Goal: Transaction & Acquisition: Book appointment/travel/reservation

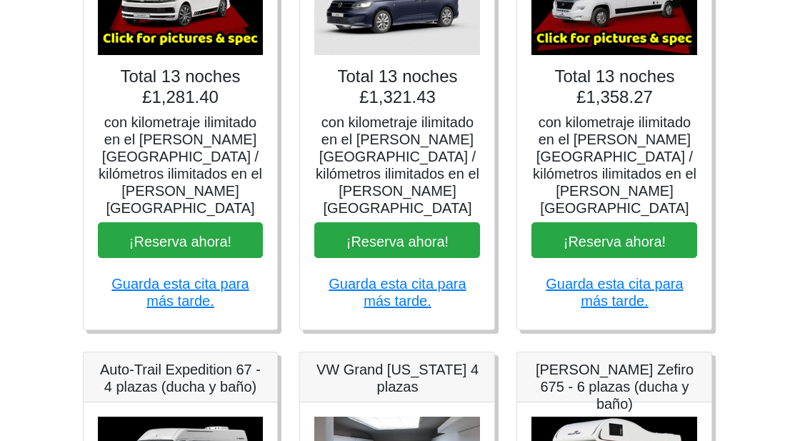
scroll to position [286, 0]
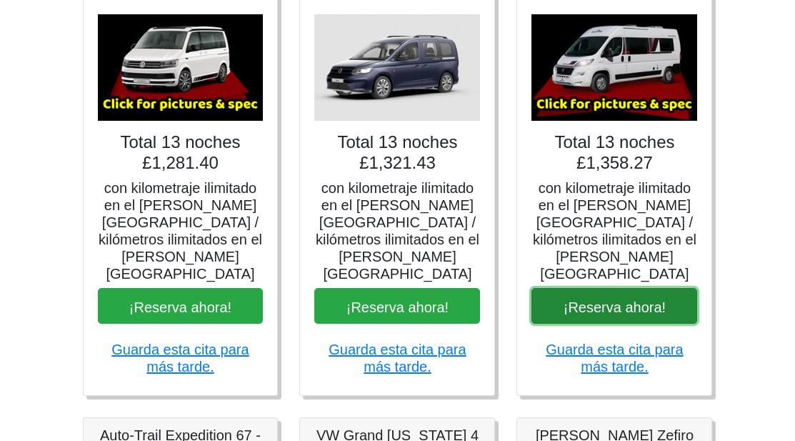
click at [605, 299] on font "¡Reserva ahora!" at bounding box center [615, 307] width 102 height 16
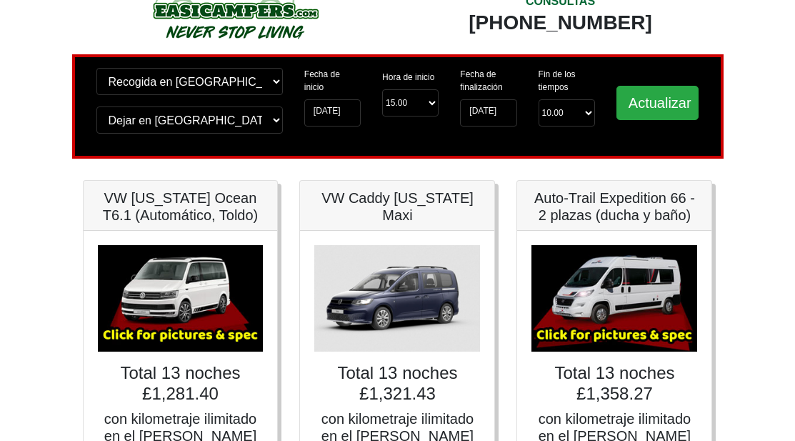
scroll to position [0, 0]
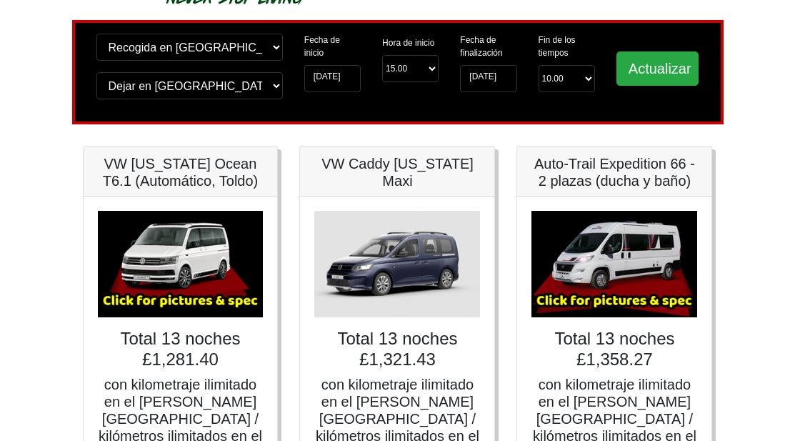
scroll to position [143, 0]
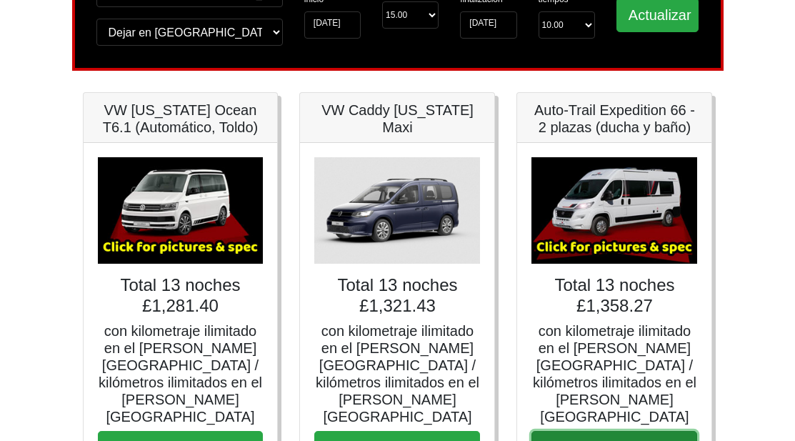
click at [603, 440] on font "¡Reserva ahora!" at bounding box center [615, 449] width 102 height 16
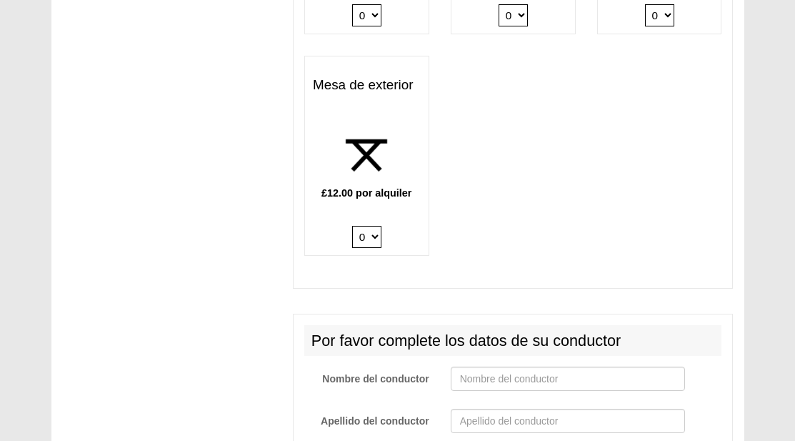
scroll to position [2571, 0]
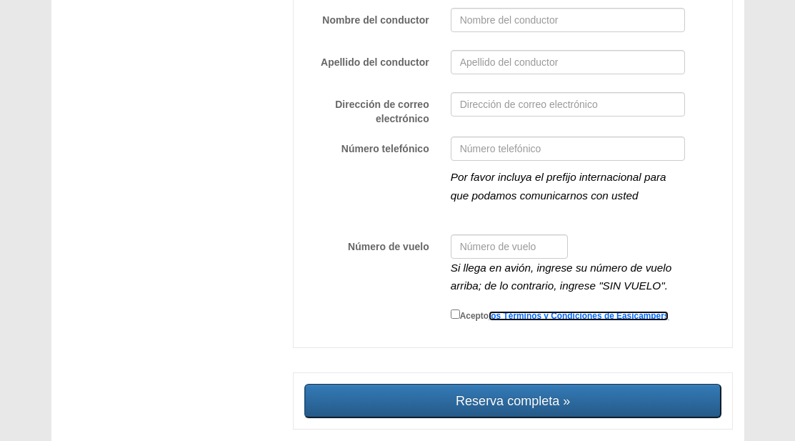
click at [561, 311] on font "los Términos y Condiciones de Easicampers" at bounding box center [579, 316] width 180 height 10
